Goal: Transaction & Acquisition: Purchase product/service

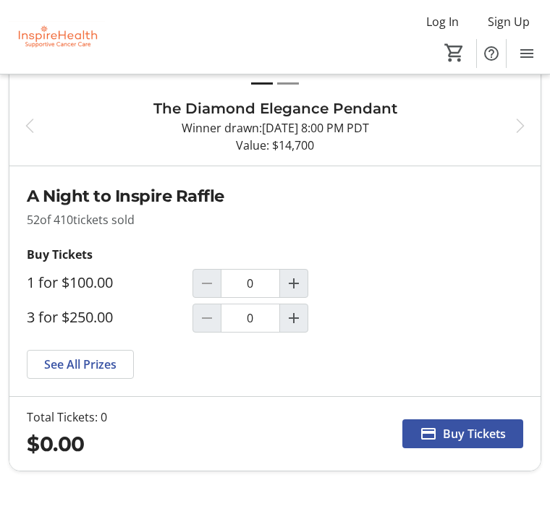
scroll to position [387, 0]
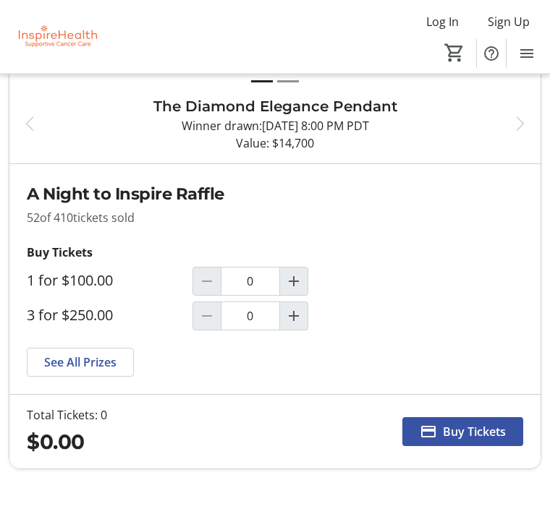
click at [298, 318] on mat-icon "Increment by one" at bounding box center [293, 316] width 17 height 17
type input "1"
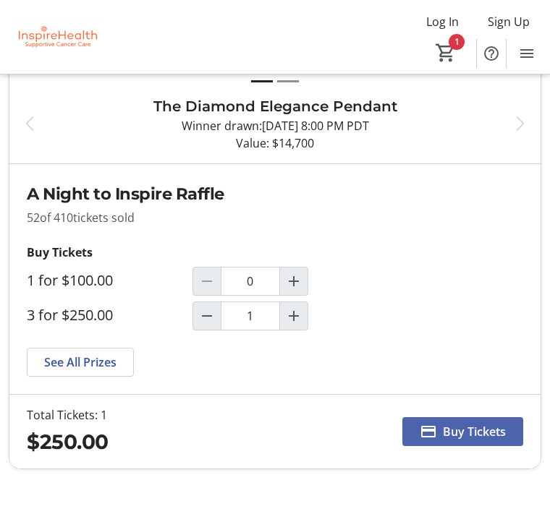
click at [472, 441] on span at bounding box center [462, 431] width 121 height 35
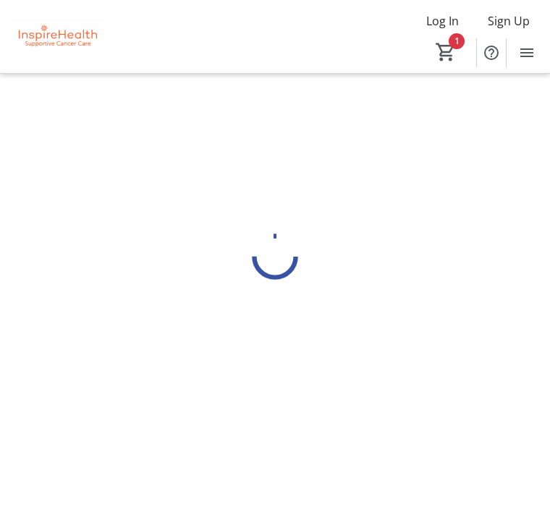
scroll to position [1, 0]
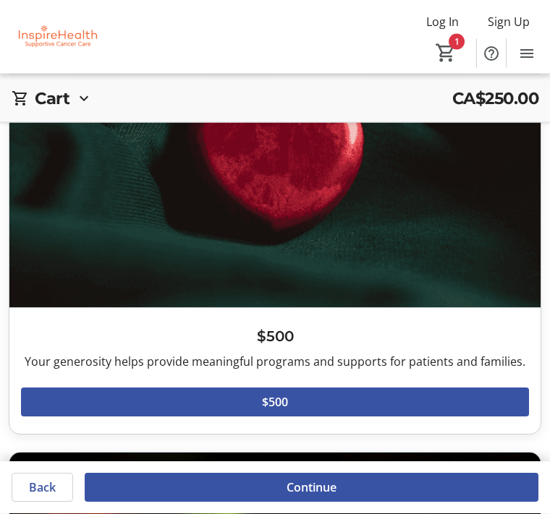
scroll to position [612, 0]
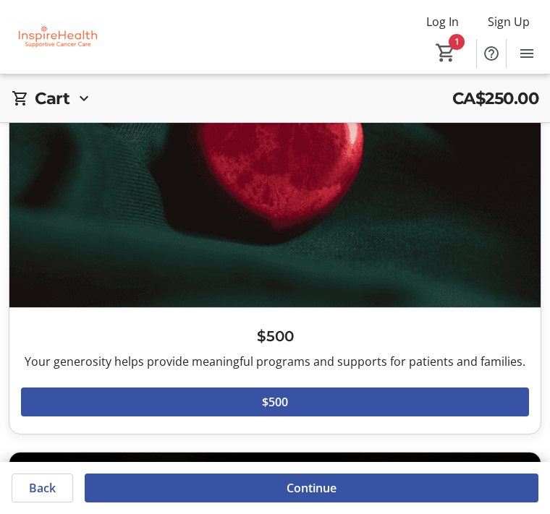
click at [302, 406] on span at bounding box center [275, 402] width 508 height 35
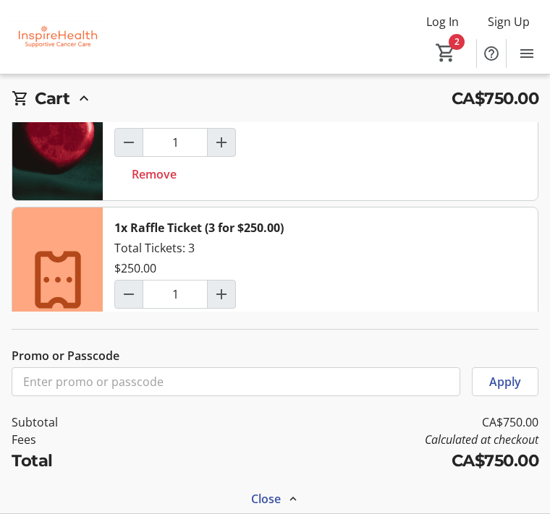
scroll to position [1037, 0]
click at [457, 50] on span "Cart" at bounding box center [445, 53] width 26 height 26
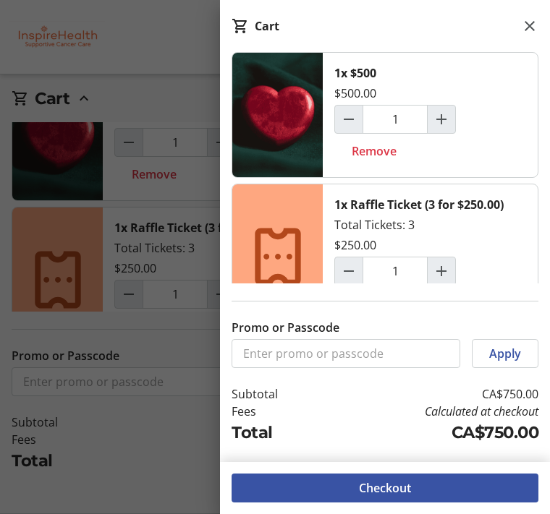
click at [417, 506] on span at bounding box center [384, 488] width 307 height 35
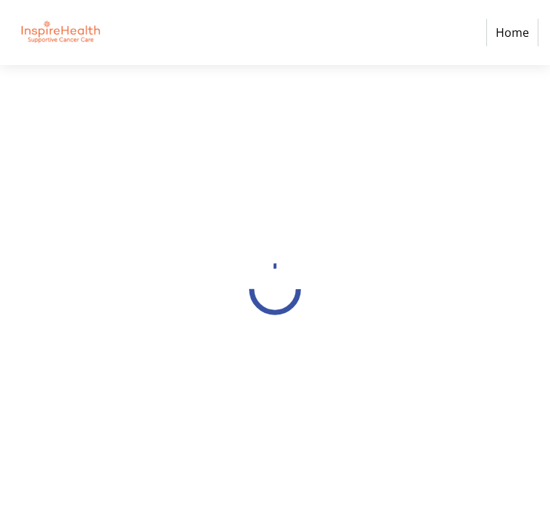
scroll to position [1, 0]
select select "CA"
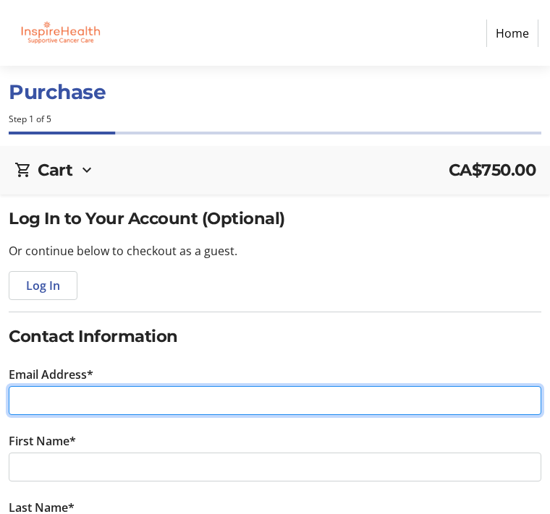
click at [218, 403] on input "Email Address*" at bounding box center [275, 400] width 532 height 29
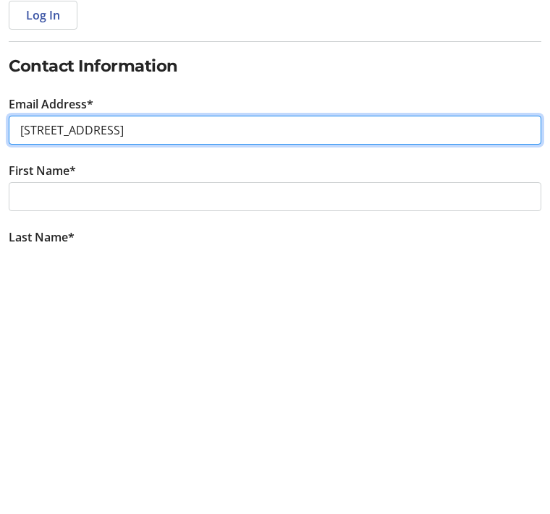
click at [144, 387] on input "[STREET_ADDRESS]" at bounding box center [275, 401] width 532 height 29
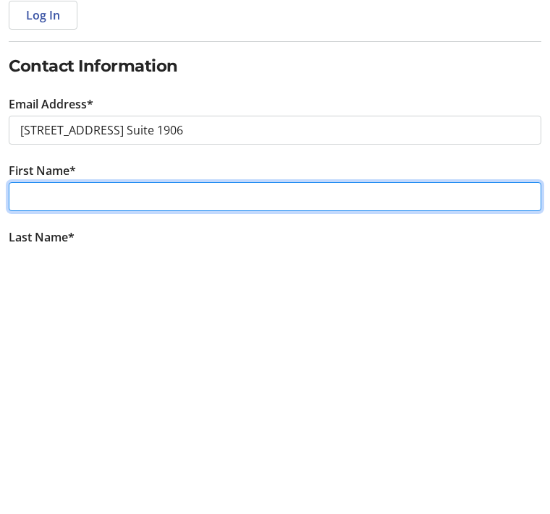
click at [239, 453] on input "First Name*" at bounding box center [275, 467] width 532 height 29
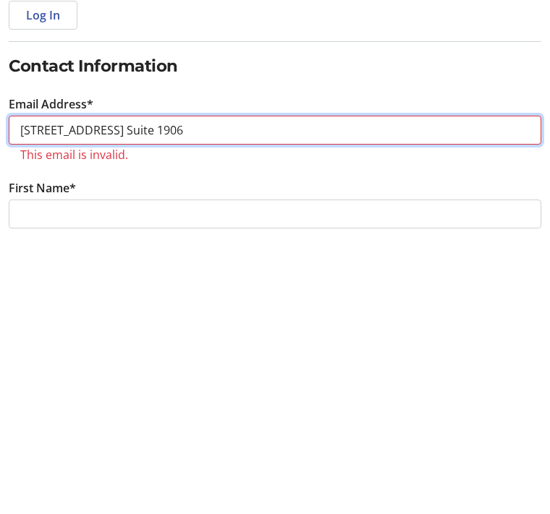
click at [227, 387] on input "[STREET_ADDRESS] Suite 1906" at bounding box center [275, 401] width 532 height 29
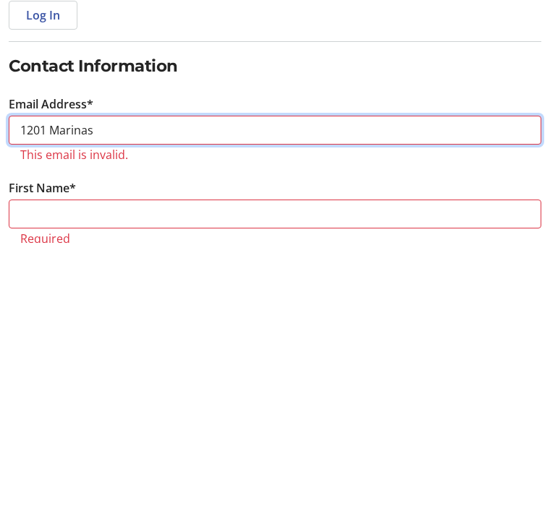
type input "1201 Marina"
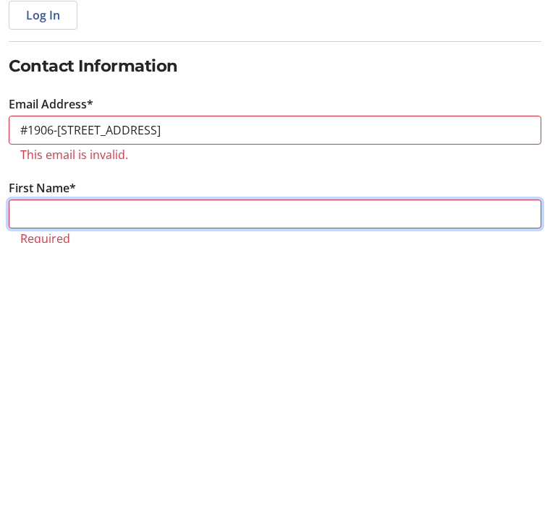
click at [331, 471] on input "First Name*" at bounding box center [275, 485] width 532 height 29
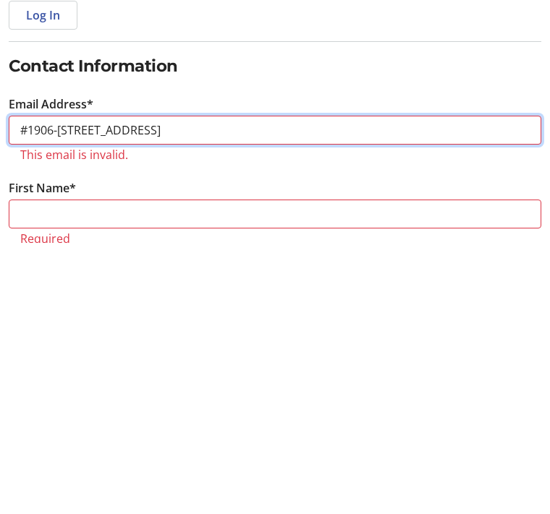
click at [329, 387] on input "#1906-[STREET_ADDRESS]" at bounding box center [275, 401] width 532 height 29
type input "#"
type input "[PERSON_NAME][EMAIL_ADDRESS][DOMAIN_NAME]"
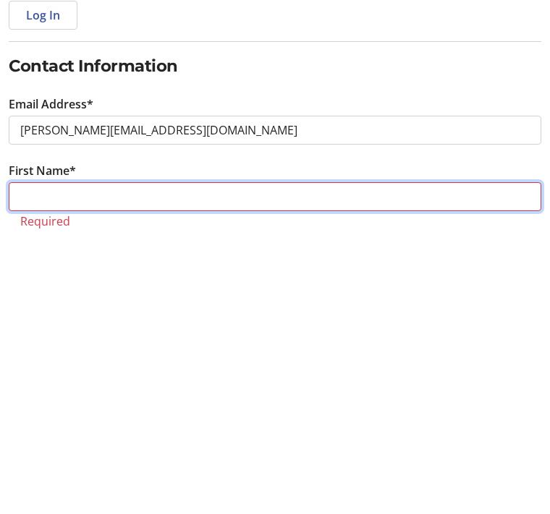
type input "[PERSON_NAME]"
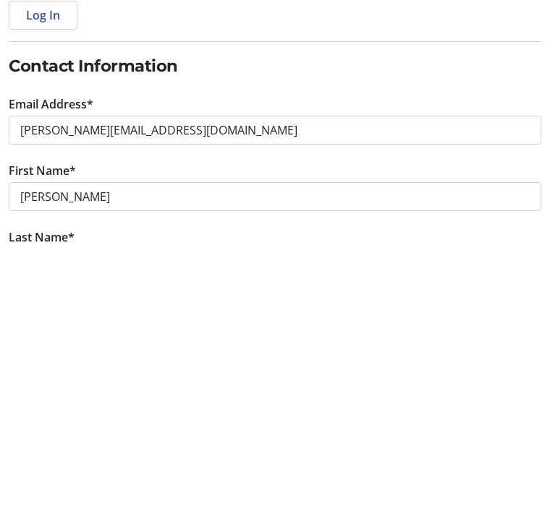
type input "[PERSON_NAME]"
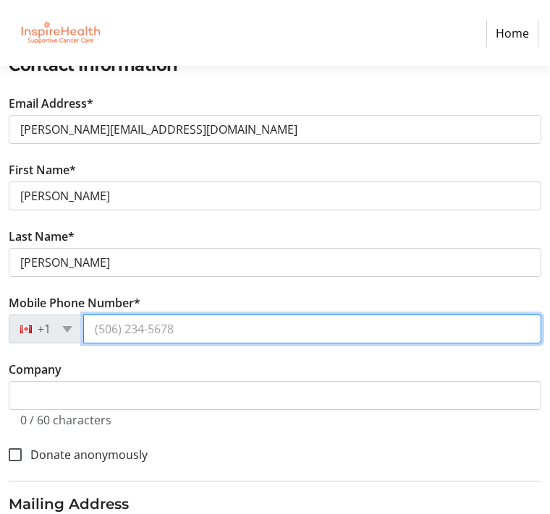
click at [209, 335] on input "Mobile Phone Number*" at bounding box center [312, 329] width 458 height 29
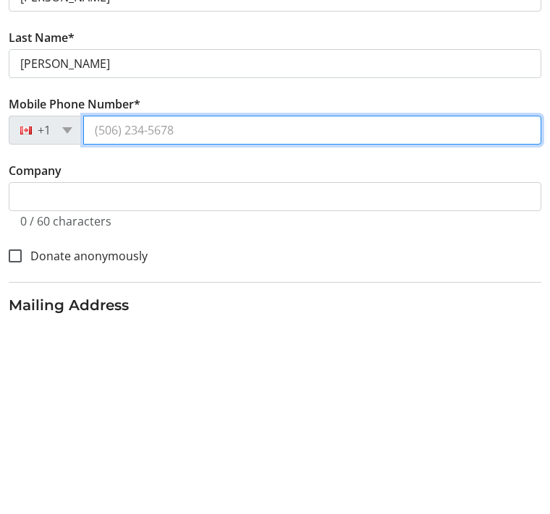
type input "[PHONE_NUMBER]"
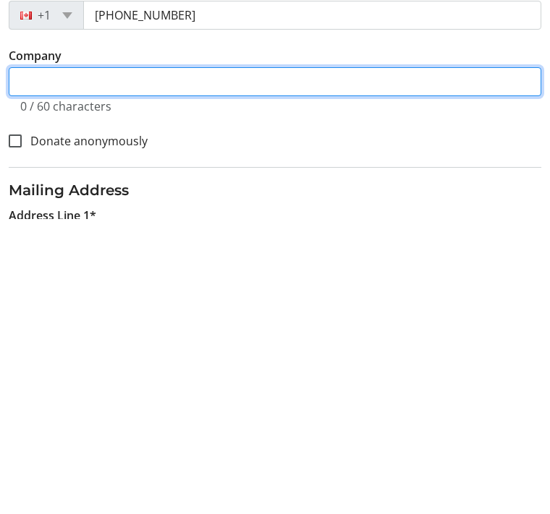
scroll to position [293, 0]
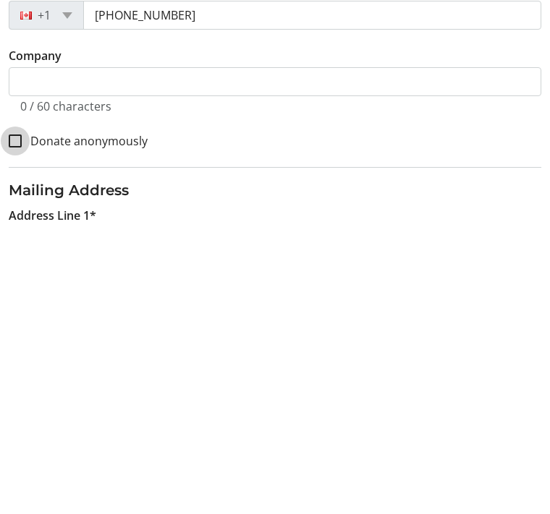
click at [18, 427] on input "Donate anonymously" at bounding box center [15, 433] width 13 height 13
checkbox input "true"
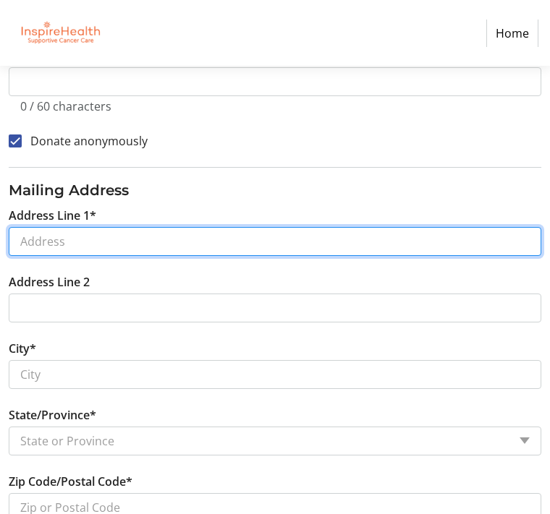
click at [190, 245] on input "Address Line 1*" at bounding box center [275, 241] width 532 height 29
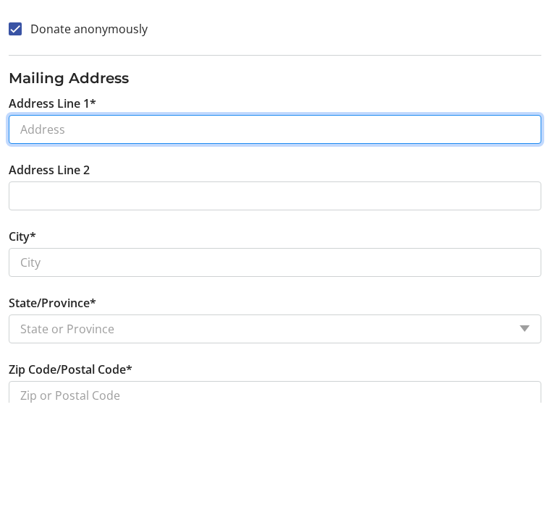
type input "#1906-[STREET_ADDRESS]"
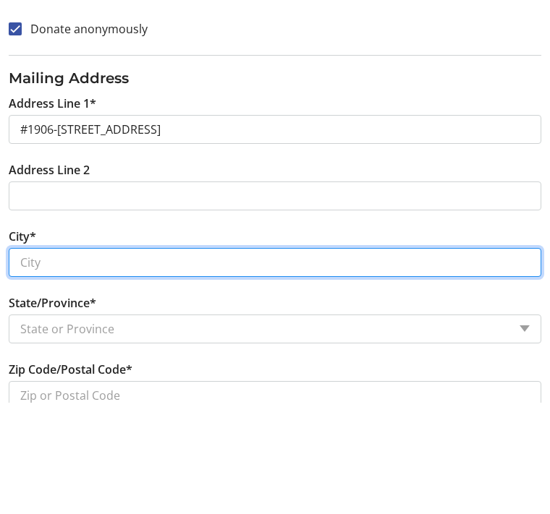
type input "[GEOGRAPHIC_DATA]"
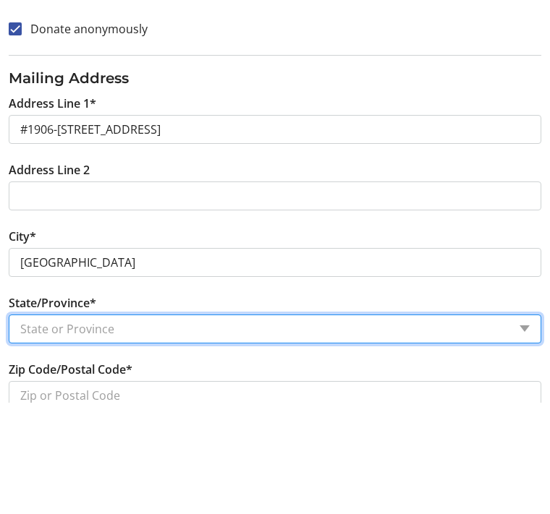
select select "BC"
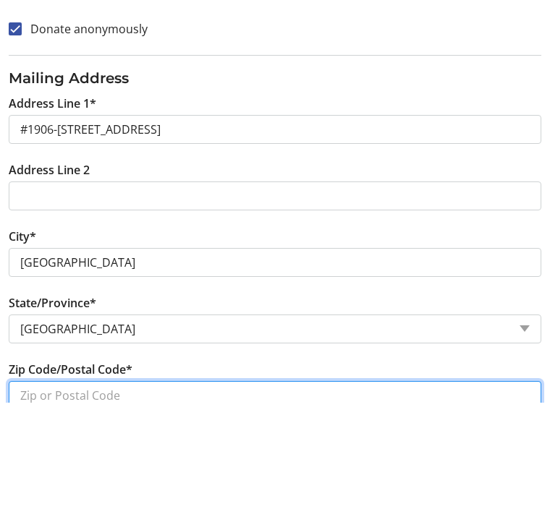
type input "V6Z 2V2"
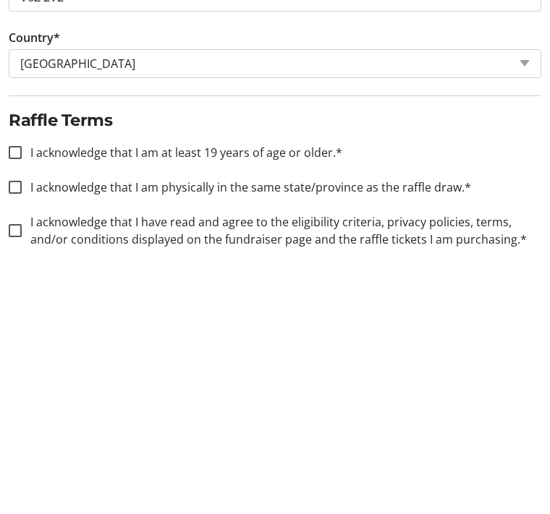
scroll to position [843, 0]
click at [21, 389] on div at bounding box center [15, 406] width 35 height 35
checkbox input "true"
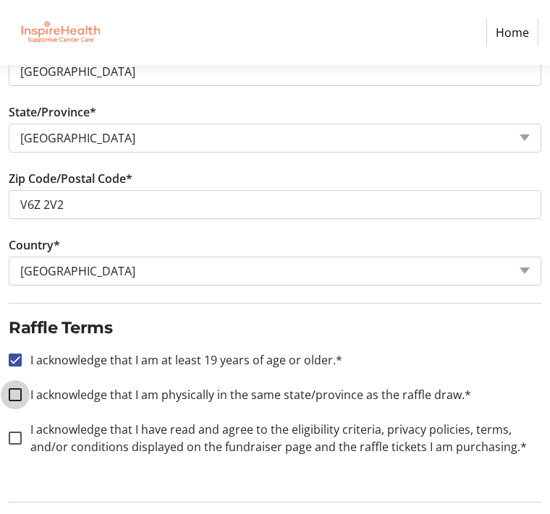
click at [20, 393] on input "I acknowledge that I am physically in the same state/province as the raffle dra…" at bounding box center [15, 395] width 13 height 13
checkbox input "true"
click at [22, 435] on div at bounding box center [15, 439] width 35 height 35
checkbox input "true"
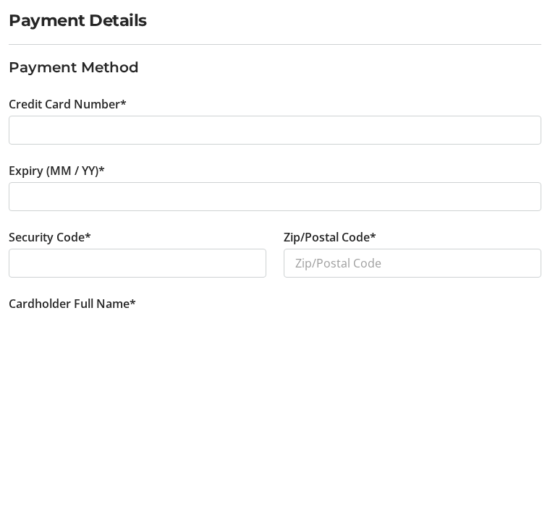
click at [140, 381] on div at bounding box center [275, 395] width 532 height 29
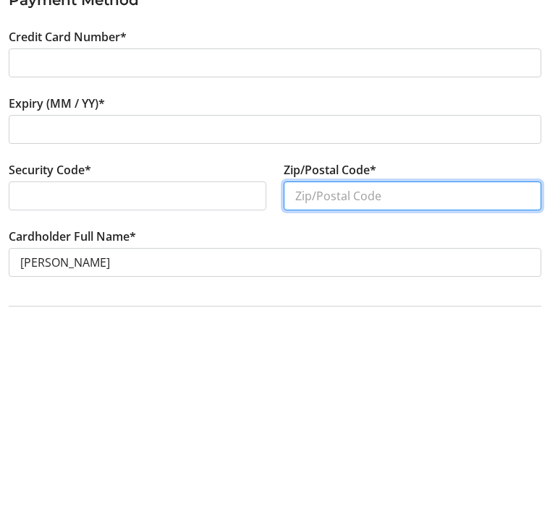
click at [406, 378] on input "Zip/Postal Code*" at bounding box center [412, 392] width 257 height 29
type input "V6Z 2V2"
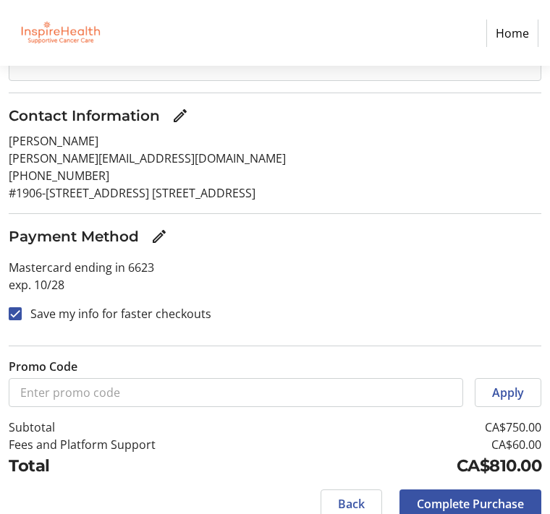
scroll to position [318, 0]
click at [482, 502] on span "Complete Purchase" at bounding box center [470, 504] width 107 height 17
